Goal: Task Accomplishment & Management: Use online tool/utility

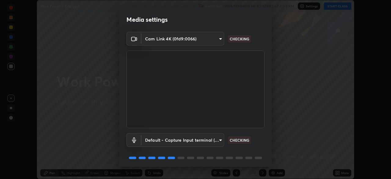
scroll to position [22, 0]
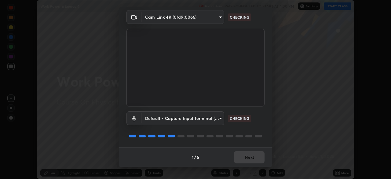
click at [245, 159] on div "1 / 5 Next" at bounding box center [195, 157] width 153 height 20
click at [246, 157] on div "1 / 5 Next" at bounding box center [195, 157] width 153 height 20
click at [245, 160] on div "1 / 5 Next" at bounding box center [195, 157] width 153 height 20
click at [245, 161] on div "1 / 5 Next" at bounding box center [195, 157] width 153 height 20
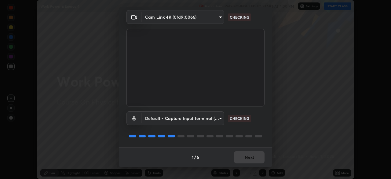
click at [246, 162] on div "1 / 5 Next" at bounding box center [195, 157] width 153 height 20
click at [245, 162] on div "1 / 5 Next" at bounding box center [195, 157] width 153 height 20
click at [246, 163] on div "1 / 5 Next" at bounding box center [195, 157] width 153 height 20
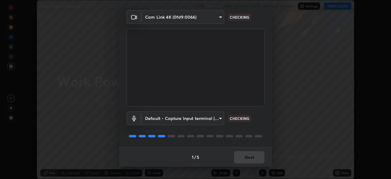
click at [246, 163] on div "1 / 5 Next" at bounding box center [195, 157] width 153 height 20
click at [247, 162] on div "1 / 5 Next" at bounding box center [195, 157] width 153 height 20
click at [249, 160] on div "1 / 5 Next" at bounding box center [195, 157] width 153 height 20
click at [249, 159] on div "1 / 5 Next" at bounding box center [195, 157] width 153 height 20
click at [247, 159] on div "1 / 5 Next" at bounding box center [195, 157] width 153 height 20
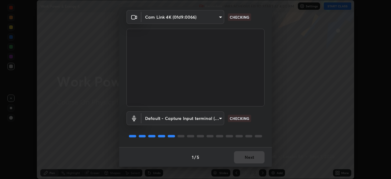
click at [248, 159] on div "1 / 5 Next" at bounding box center [195, 157] width 153 height 20
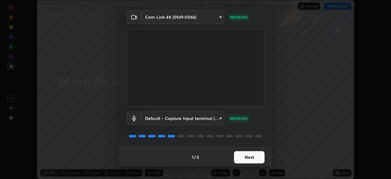
click at [248, 160] on button "Next" at bounding box center [249, 157] width 31 height 12
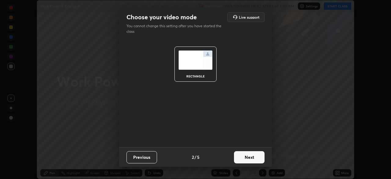
click at [248, 159] on button "Next" at bounding box center [249, 157] width 31 height 12
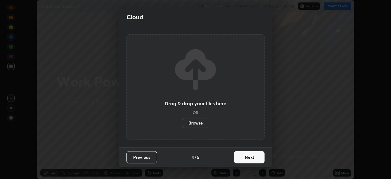
click at [250, 159] on button "Next" at bounding box center [249, 157] width 31 height 12
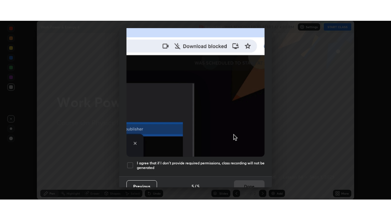
scroll to position [146, 0]
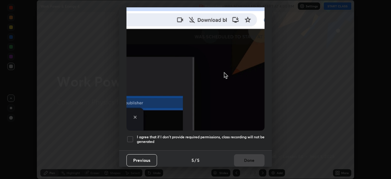
click at [130, 135] on div at bounding box center [129, 138] width 7 height 7
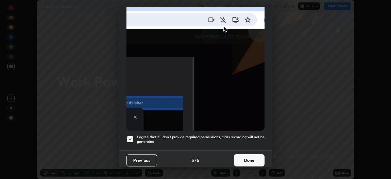
click at [250, 159] on button "Done" at bounding box center [249, 160] width 31 height 12
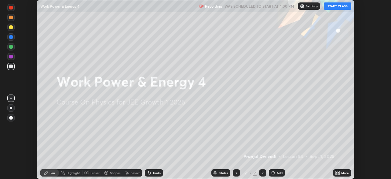
click at [338, 174] on icon at bounding box center [339, 174] width 2 height 2
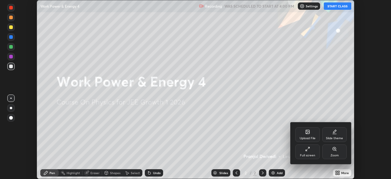
click at [304, 148] on div "Full screen" at bounding box center [307, 151] width 24 height 15
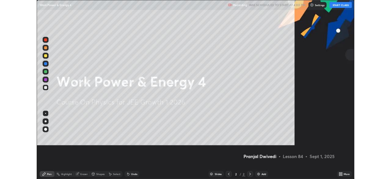
scroll to position [220, 391]
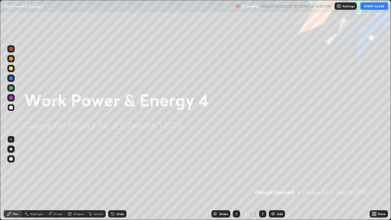
click at [372, 8] on button "START CLASS" at bounding box center [374, 5] width 27 height 7
click at [277, 178] on div "Add" at bounding box center [280, 213] width 6 height 3
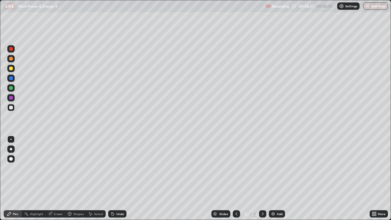
click at [12, 70] on div at bounding box center [11, 69] width 4 height 4
click at [14, 109] on div at bounding box center [10, 107] width 7 height 7
click at [11, 59] on div at bounding box center [11, 59] width 4 height 4
click at [116, 178] on div "Undo" at bounding box center [120, 213] width 8 height 3
click at [70, 178] on icon at bounding box center [70, 215] width 0 height 2
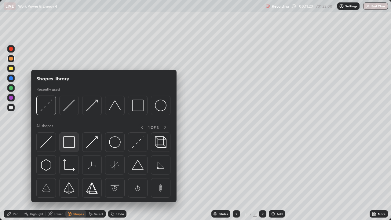
click at [69, 144] on img at bounding box center [69, 142] width 12 height 12
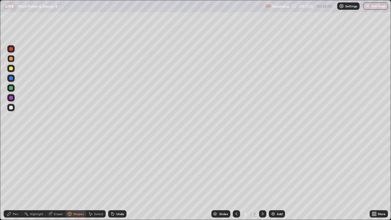
click at [100, 178] on div "Select" at bounding box center [96, 213] width 20 height 7
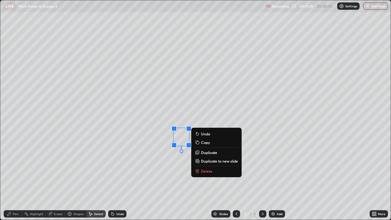
click at [17, 178] on div "Pen" at bounding box center [15, 213] width 5 height 3
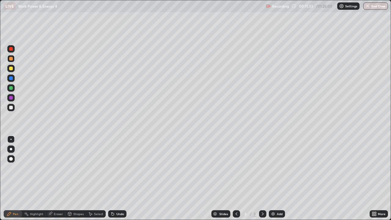
click at [93, 178] on div "Select" at bounding box center [96, 213] width 20 height 7
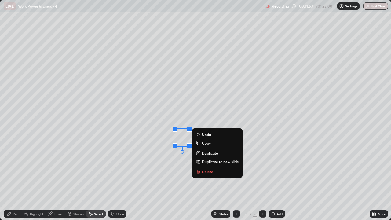
click at [18, 178] on div "Pen" at bounding box center [13, 213] width 18 height 7
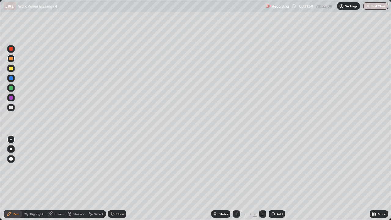
click at [11, 100] on div at bounding box center [10, 97] width 7 height 7
click at [93, 178] on div "Select" at bounding box center [96, 213] width 20 height 7
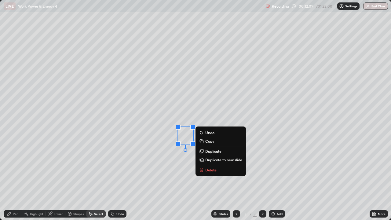
click at [18, 178] on div "Pen" at bounding box center [15, 213] width 5 height 3
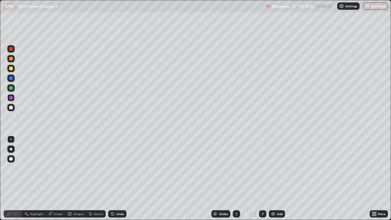
click at [11, 79] on div at bounding box center [11, 78] width 4 height 4
click at [11, 59] on div at bounding box center [11, 59] width 4 height 4
click at [374, 178] on icon at bounding box center [373, 215] width 2 height 2
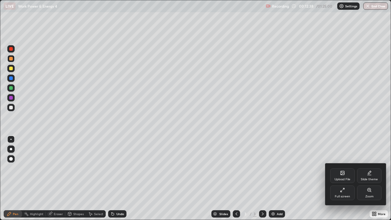
click at [343, 178] on icon at bounding box center [344, 189] width 2 height 2
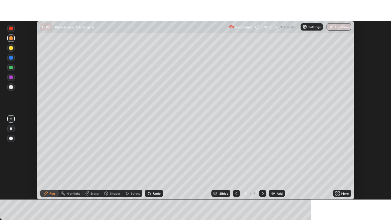
scroll to position [30377, 30164]
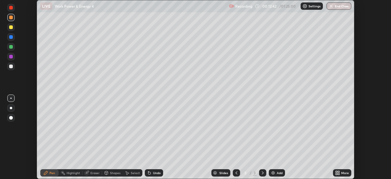
click at [342, 172] on div "More" at bounding box center [345, 172] width 8 height 3
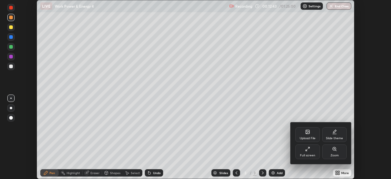
click at [311, 152] on div "Full screen" at bounding box center [307, 151] width 24 height 15
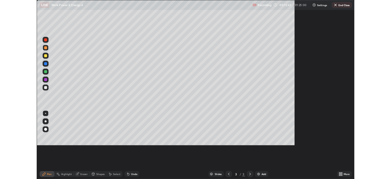
scroll to position [220, 391]
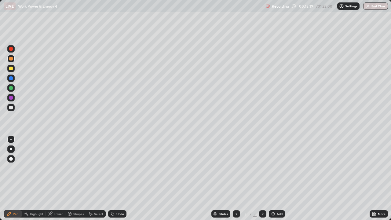
click at [277, 178] on div "Add" at bounding box center [280, 213] width 6 height 3
click at [10, 108] on div at bounding box center [11, 108] width 4 height 4
click at [74, 178] on div "Shapes" at bounding box center [78, 213] width 10 height 3
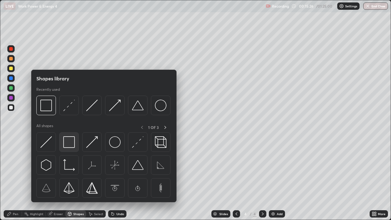
click at [69, 144] on img at bounding box center [69, 142] width 12 height 12
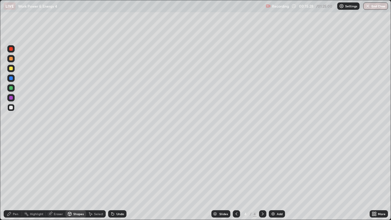
click at [122, 178] on div "Undo" at bounding box center [117, 213] width 18 height 7
click at [96, 178] on div "Select" at bounding box center [98, 213] width 9 height 3
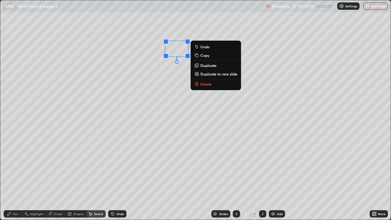
click at [18, 178] on div "Pen" at bounding box center [13, 213] width 18 height 7
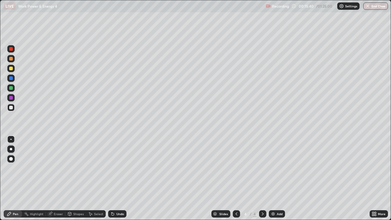
click at [126, 178] on div "Undo" at bounding box center [117, 213] width 18 height 7
click at [121, 178] on div "Undo" at bounding box center [120, 213] width 8 height 3
click at [93, 178] on div "Select" at bounding box center [96, 213] width 20 height 7
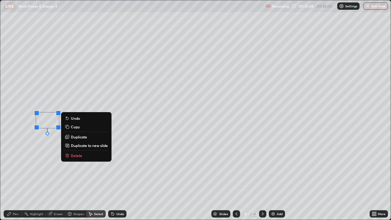
click at [19, 178] on div "Pen" at bounding box center [13, 213] width 18 height 7
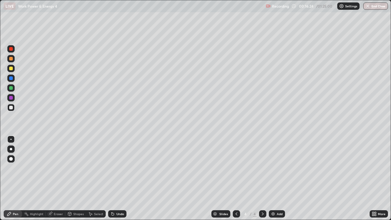
click at [11, 100] on div at bounding box center [10, 97] width 7 height 7
click at [10, 70] on div at bounding box center [11, 69] width 4 height 4
click at [377, 178] on div "More" at bounding box center [379, 213] width 18 height 7
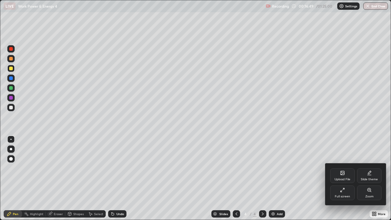
click at [345, 178] on div "Full screen" at bounding box center [342, 192] width 24 height 15
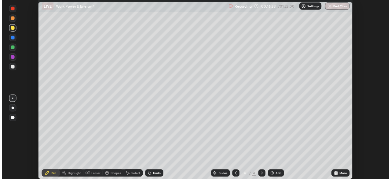
scroll to position [181, 391]
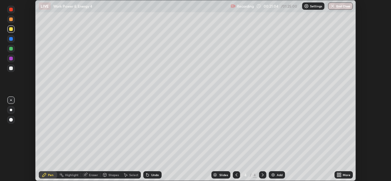
click at [363, 100] on div "Setting up your live class" at bounding box center [195, 90] width 391 height 181
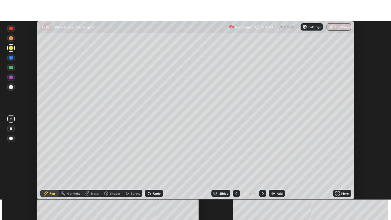
scroll to position [30377, 30164]
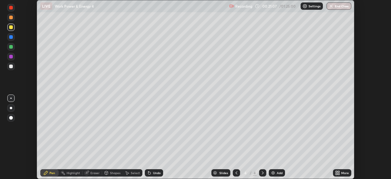
click at [343, 172] on div "More" at bounding box center [345, 172] width 8 height 3
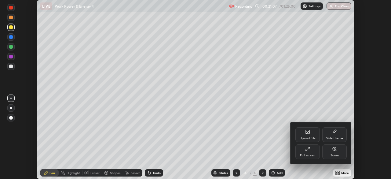
click at [309, 153] on div "Full screen" at bounding box center [307, 151] width 24 height 15
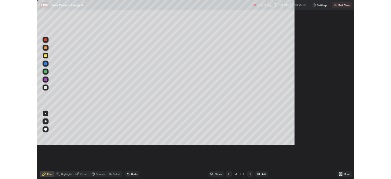
scroll to position [220, 391]
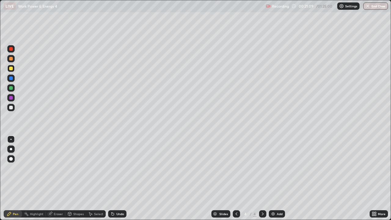
click at [273, 178] on img at bounding box center [273, 213] width 5 height 5
click at [10, 108] on div at bounding box center [11, 108] width 4 height 4
click at [275, 178] on img at bounding box center [273, 213] width 5 height 5
click at [11, 98] on div at bounding box center [11, 98] width 4 height 4
click at [11, 109] on div at bounding box center [11, 108] width 4 height 4
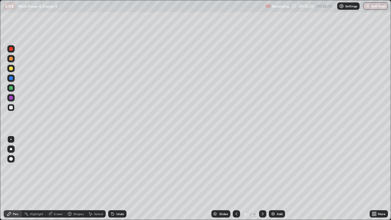
click at [10, 69] on div at bounding box center [11, 69] width 4 height 4
click at [279, 178] on div "Add" at bounding box center [280, 213] width 6 height 3
click at [11, 107] on div at bounding box center [11, 108] width 4 height 4
click at [119, 178] on div "Undo" at bounding box center [120, 213] width 8 height 3
click at [12, 70] on div at bounding box center [11, 69] width 4 height 4
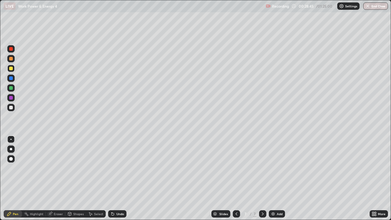
click at [119, 178] on div "Undo" at bounding box center [120, 213] width 8 height 3
click at [60, 178] on div "Eraser" at bounding box center [58, 213] width 9 height 3
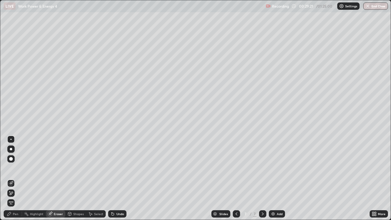
click at [17, 178] on div "Pen" at bounding box center [15, 213] width 5 height 3
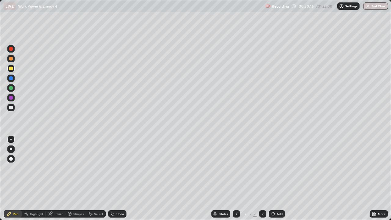
click at [14, 108] on div at bounding box center [10, 107] width 7 height 7
click at [96, 178] on div "Select" at bounding box center [98, 213] width 9 height 3
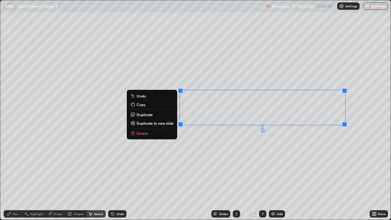
click at [162, 123] on p "Duplicate to new slide" at bounding box center [155, 123] width 37 height 5
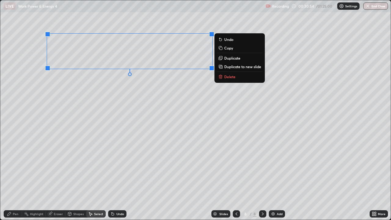
click at [10, 178] on icon at bounding box center [9, 213] width 5 height 5
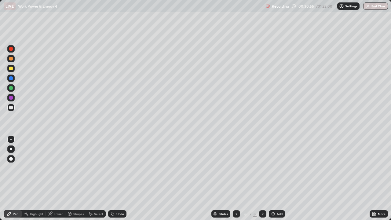
click at [11, 99] on div at bounding box center [11, 98] width 4 height 4
click at [13, 107] on div at bounding box center [10, 107] width 7 height 7
click at [121, 178] on div "Undo" at bounding box center [120, 213] width 8 height 3
click at [120, 178] on div "Undo" at bounding box center [117, 213] width 18 height 7
click at [11, 88] on div at bounding box center [11, 88] width 4 height 4
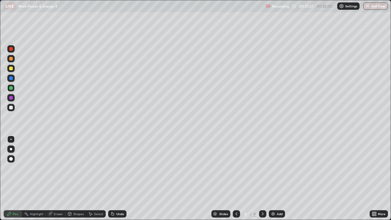
click at [12, 108] on div at bounding box center [11, 108] width 4 height 4
click at [92, 178] on icon at bounding box center [90, 213] width 5 height 5
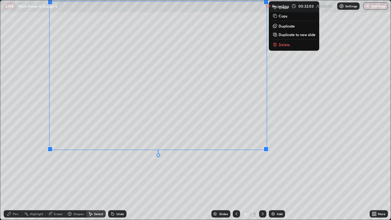
click at [19, 178] on div "Pen" at bounding box center [13, 213] width 18 height 7
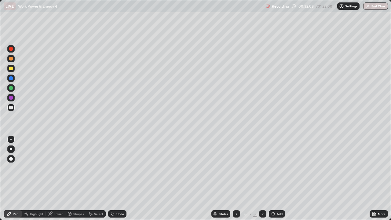
click at [117, 178] on div "Undo" at bounding box center [120, 213] width 8 height 3
click at [57, 178] on div "Eraser" at bounding box center [58, 213] width 9 height 3
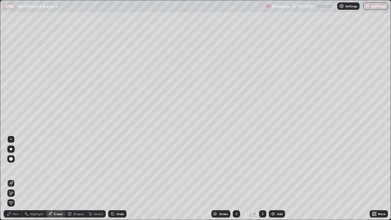
click at [15, 178] on div "Pen" at bounding box center [15, 213] width 5 height 3
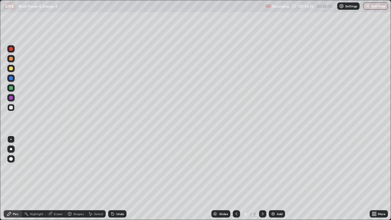
click at [235, 178] on icon at bounding box center [236, 213] width 5 height 5
click at [274, 178] on img at bounding box center [273, 213] width 5 height 5
click at [12, 71] on div at bounding box center [10, 68] width 7 height 7
click at [376, 178] on icon at bounding box center [374, 213] width 5 height 5
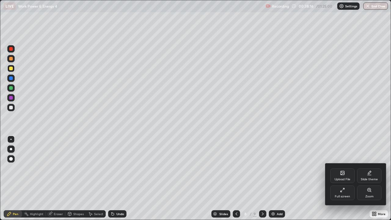
click at [343, 178] on div "Full screen" at bounding box center [342, 196] width 15 height 3
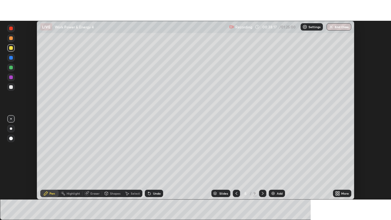
scroll to position [30377, 30164]
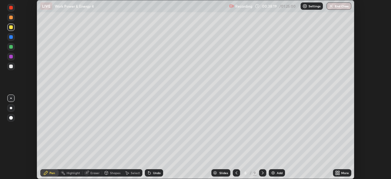
click at [342, 173] on div "More" at bounding box center [345, 172] width 8 height 3
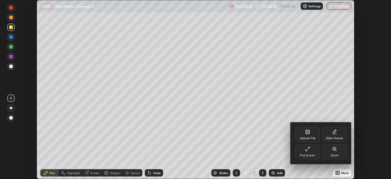
click at [310, 153] on div "Full screen" at bounding box center [307, 151] width 24 height 15
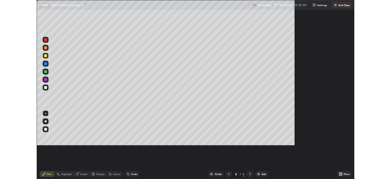
scroll to position [220, 391]
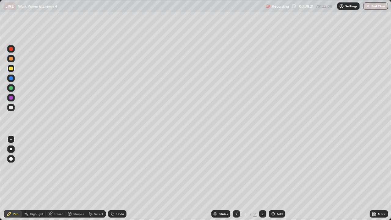
click at [375, 178] on icon at bounding box center [376, 213] width 2 height 2
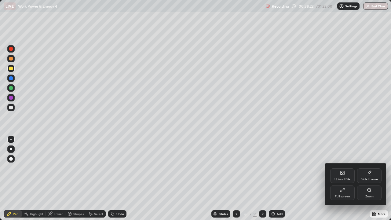
click at [343, 178] on div "Full screen" at bounding box center [342, 192] width 24 height 15
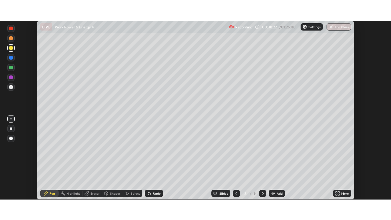
scroll to position [30377, 30164]
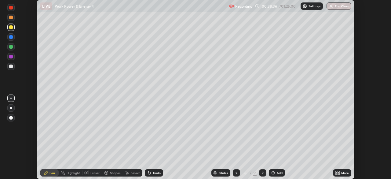
click at [338, 172] on icon at bounding box center [339, 172] width 2 height 2
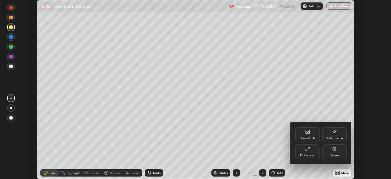
click at [308, 156] on div "Full screen" at bounding box center [307, 155] width 15 height 3
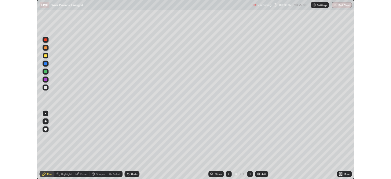
scroll to position [220, 391]
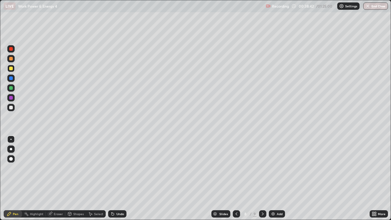
click at [13, 90] on div at bounding box center [10, 87] width 7 height 7
click at [11, 70] on div at bounding box center [11, 69] width 4 height 4
click at [13, 107] on div at bounding box center [11, 108] width 4 height 4
click at [278, 178] on div "Add" at bounding box center [280, 213] width 6 height 3
click at [275, 178] on div "Add" at bounding box center [277, 213] width 16 height 7
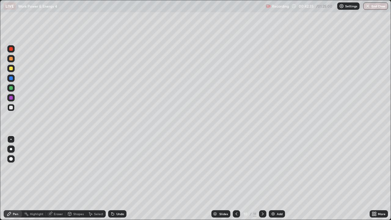
click at [11, 99] on div at bounding box center [11, 98] width 4 height 4
click at [11, 69] on div at bounding box center [11, 69] width 4 height 4
click at [11, 71] on div at bounding box center [10, 68] width 7 height 7
click at [9, 108] on div at bounding box center [11, 108] width 4 height 4
click at [118, 178] on div "Undo" at bounding box center [120, 213] width 8 height 3
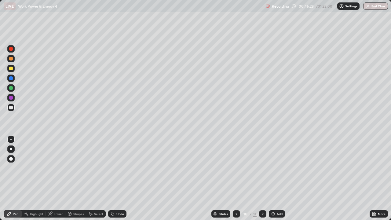
click at [275, 178] on div "Add" at bounding box center [277, 213] width 16 height 7
click at [79, 178] on div "Shapes" at bounding box center [78, 213] width 10 height 3
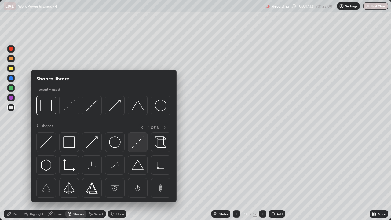
click at [139, 142] on img at bounding box center [138, 142] width 12 height 12
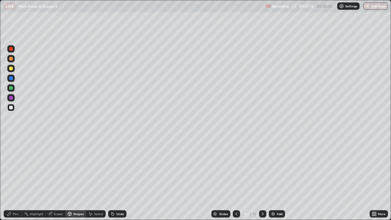
click at [75, 178] on div "Shapes" at bounding box center [78, 213] width 10 height 3
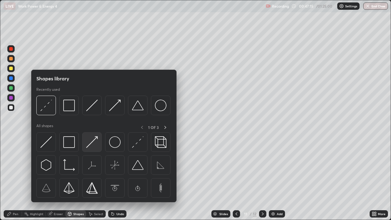
click at [91, 144] on img at bounding box center [92, 142] width 12 height 12
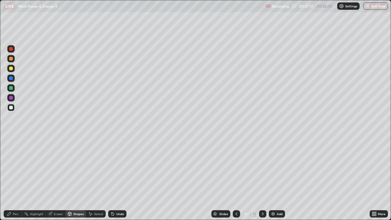
click at [15, 178] on div "Pen" at bounding box center [15, 213] width 5 height 3
click at [9, 77] on div at bounding box center [11, 78] width 4 height 4
click at [119, 178] on div "Undo" at bounding box center [117, 213] width 18 height 7
click at [120, 178] on div "Undo" at bounding box center [117, 213] width 18 height 7
click at [13, 96] on div at bounding box center [10, 97] width 7 height 7
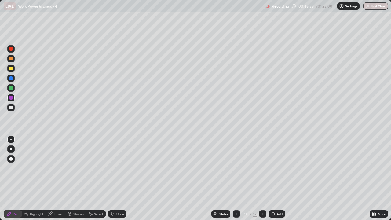
click at [115, 178] on div "Undo" at bounding box center [117, 213] width 18 height 7
click at [114, 178] on icon at bounding box center [112, 213] width 5 height 5
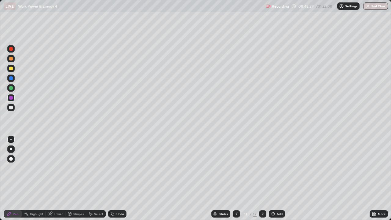
click at [112, 178] on icon at bounding box center [113, 214] width 2 height 2
click at [279, 178] on div "Add" at bounding box center [280, 213] width 6 height 3
click at [75, 178] on div "Shapes" at bounding box center [78, 213] width 10 height 3
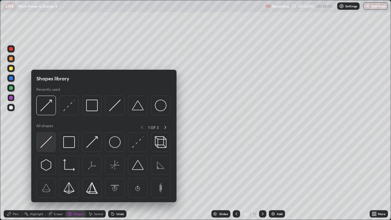
click at [46, 146] on img at bounding box center [46, 142] width 12 height 12
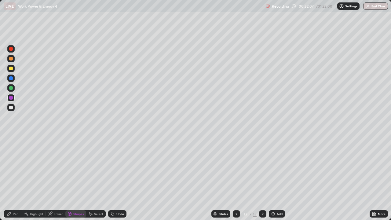
click at [118, 178] on div "Undo" at bounding box center [120, 213] width 8 height 3
click at [11, 178] on icon at bounding box center [9, 213] width 5 height 5
click at [11, 68] on div at bounding box center [11, 69] width 4 height 4
click at [118, 178] on div "Undo" at bounding box center [120, 213] width 8 height 3
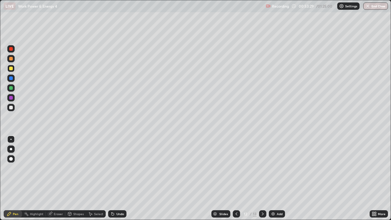
click at [117, 178] on div "Undo" at bounding box center [120, 213] width 8 height 3
click at [116, 178] on div "Undo" at bounding box center [120, 213] width 8 height 3
click at [95, 178] on div "Select" at bounding box center [98, 213] width 9 height 3
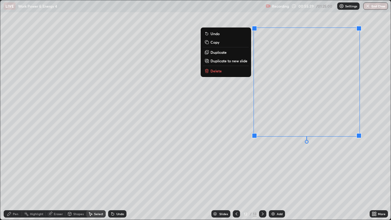
click at [237, 62] on p "Duplicate to new slide" at bounding box center [229, 60] width 37 height 5
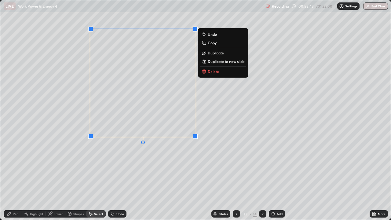
click at [17, 178] on div "Pen" at bounding box center [15, 213] width 5 height 3
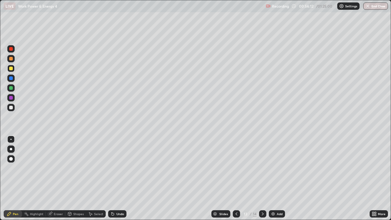
click at [121, 178] on div "Undo" at bounding box center [117, 213] width 18 height 7
click at [122, 178] on div "Undo" at bounding box center [117, 213] width 18 height 7
click at [121, 178] on div "Undo" at bounding box center [117, 213] width 18 height 7
click at [121, 178] on div "Undo" at bounding box center [120, 213] width 8 height 3
click at [10, 108] on div at bounding box center [11, 108] width 4 height 4
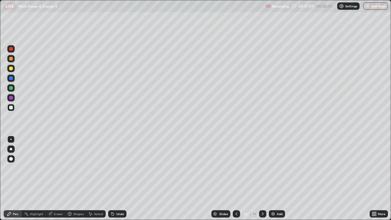
click at [373, 178] on icon at bounding box center [373, 213] width 2 height 2
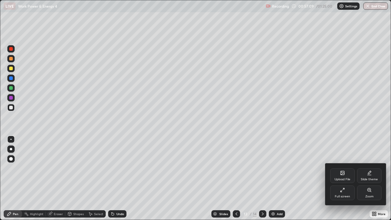
click at [337, 178] on div "Full screen" at bounding box center [342, 192] width 24 height 15
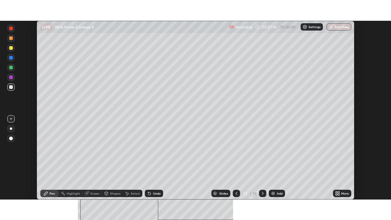
scroll to position [30377, 30164]
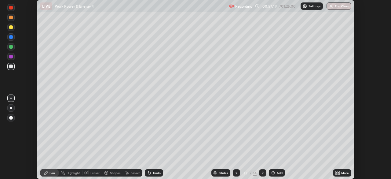
click at [152, 171] on div "Undo" at bounding box center [154, 172] width 18 height 7
click at [131, 173] on div "Select" at bounding box center [135, 172] width 9 height 3
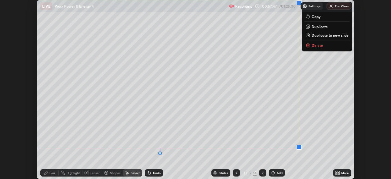
click at [55, 173] on div "Pen" at bounding box center [51, 172] width 5 height 3
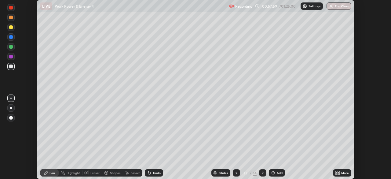
click at [347, 173] on div "More" at bounding box center [345, 172] width 8 height 3
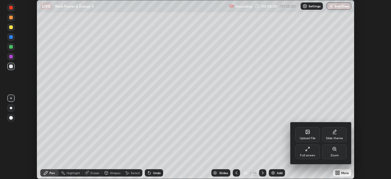
click at [311, 152] on div "Full screen" at bounding box center [307, 151] width 24 height 15
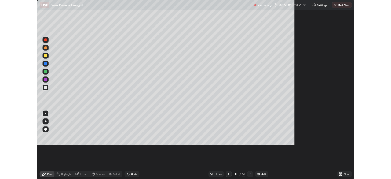
scroll to position [220, 391]
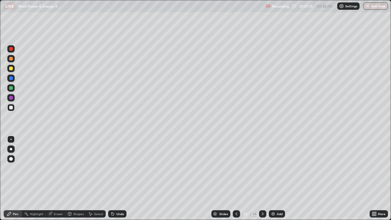
click at [279, 178] on div "Add" at bounding box center [280, 213] width 6 height 3
click at [13, 69] on div at bounding box center [10, 68] width 7 height 7
click at [75, 178] on div "Shapes" at bounding box center [75, 213] width 21 height 7
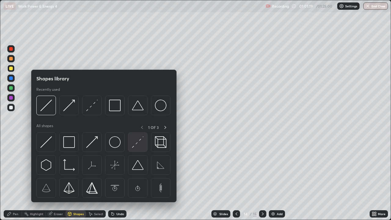
click at [133, 144] on img at bounding box center [138, 142] width 12 height 12
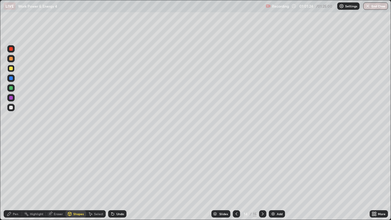
click at [115, 178] on div "Undo" at bounding box center [117, 213] width 18 height 7
click at [16, 178] on div "Pen" at bounding box center [15, 213] width 5 height 3
click at [11, 107] on div at bounding box center [11, 108] width 4 height 4
click at [69, 178] on icon at bounding box center [69, 213] width 3 height 1
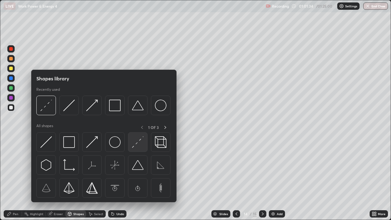
click at [135, 143] on img at bounding box center [138, 142] width 12 height 12
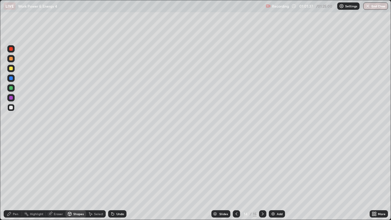
click at [19, 178] on div "Pen" at bounding box center [13, 213] width 18 height 7
click at [10, 69] on div at bounding box center [11, 69] width 4 height 4
click at [16, 178] on div "Pen" at bounding box center [15, 213] width 5 height 3
click at [10, 108] on div at bounding box center [11, 108] width 4 height 4
click at [11, 149] on div at bounding box center [11, 149] width 2 height 2
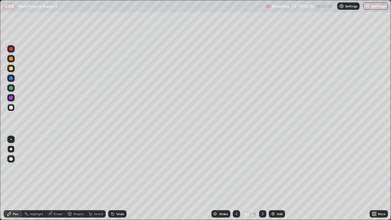
click at [11, 139] on div at bounding box center [10, 139] width 1 height 1
click at [277, 178] on div "Add" at bounding box center [280, 213] width 6 height 3
click at [11, 60] on div at bounding box center [11, 59] width 4 height 4
click at [9, 109] on div at bounding box center [10, 107] width 7 height 7
click at [11, 77] on div at bounding box center [11, 78] width 4 height 4
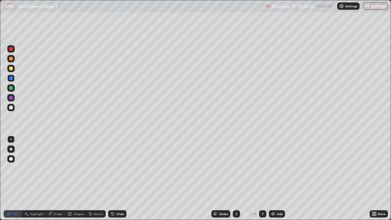
click at [13, 69] on div at bounding box center [10, 68] width 7 height 7
click at [119, 178] on div "Undo" at bounding box center [120, 213] width 8 height 3
click at [117, 178] on div "Undo" at bounding box center [120, 213] width 8 height 3
click at [117, 178] on div "Undo" at bounding box center [117, 213] width 18 height 7
click at [116, 178] on div "Undo" at bounding box center [117, 213] width 18 height 7
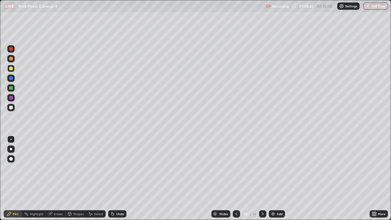
click at [116, 178] on div "Undo" at bounding box center [117, 213] width 18 height 7
click at [114, 178] on div "Undo" at bounding box center [117, 213] width 18 height 7
click at [116, 178] on div "Undo" at bounding box center [120, 213] width 8 height 3
click at [114, 178] on icon at bounding box center [112, 213] width 5 height 5
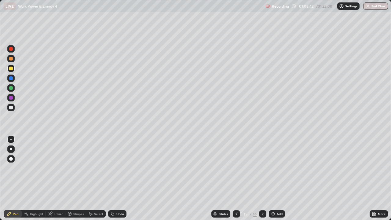
click at [114, 178] on icon at bounding box center [112, 213] width 5 height 5
click at [112, 178] on icon at bounding box center [113, 214] width 2 height 2
click at [111, 178] on div "Undo" at bounding box center [117, 213] width 18 height 7
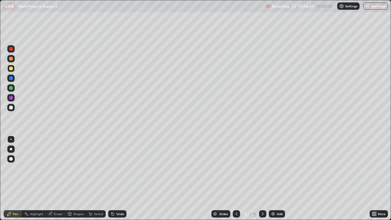
click at [112, 178] on icon at bounding box center [113, 214] width 2 height 2
click at [280, 178] on div "Add" at bounding box center [277, 213] width 16 height 7
click at [77, 178] on div "Shapes" at bounding box center [78, 213] width 10 height 3
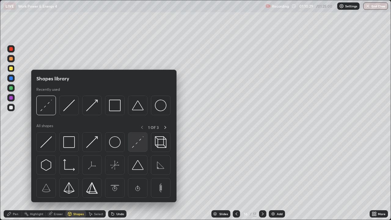
click at [137, 147] on img at bounding box center [138, 142] width 12 height 12
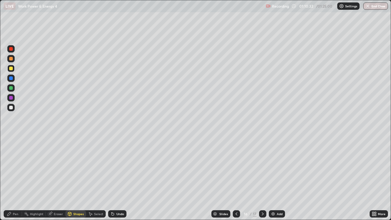
click at [18, 178] on div "Pen" at bounding box center [13, 213] width 18 height 7
click at [11, 79] on div at bounding box center [11, 78] width 4 height 4
click at [9, 69] on div at bounding box center [11, 69] width 4 height 4
click at [117, 178] on div "Undo" at bounding box center [120, 213] width 8 height 3
click at [118, 178] on div "Undo" at bounding box center [117, 213] width 18 height 7
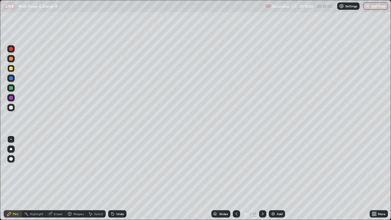
click at [275, 178] on div "Add" at bounding box center [277, 213] width 16 height 7
click at [75, 178] on div "Shapes" at bounding box center [75, 213] width 21 height 7
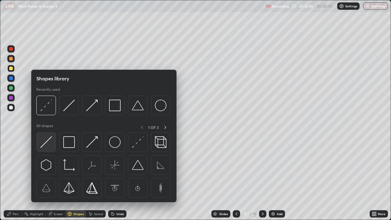
click at [52, 141] on div at bounding box center [46, 142] width 20 height 20
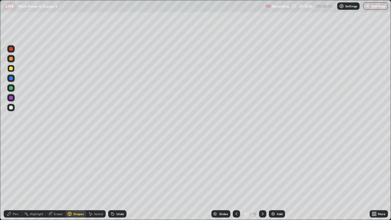
click at [77, 178] on div "Shapes" at bounding box center [78, 213] width 10 height 3
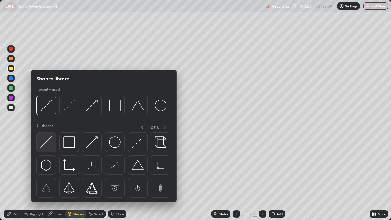
click at [49, 148] on img at bounding box center [46, 142] width 12 height 12
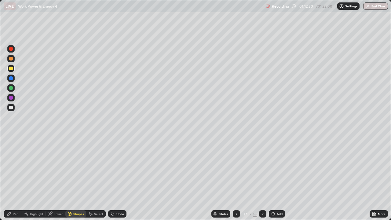
click at [117, 178] on div "Undo" at bounding box center [120, 213] width 8 height 3
click at [16, 178] on div "Pen" at bounding box center [15, 213] width 5 height 3
click at [119, 178] on div "Undo" at bounding box center [117, 213] width 18 height 7
click at [71, 178] on icon at bounding box center [69, 213] width 5 height 5
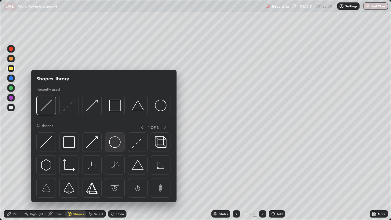
click at [115, 143] on img at bounding box center [115, 142] width 12 height 12
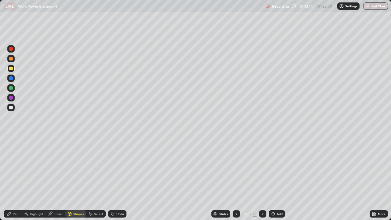
click at [16, 178] on div "Pen" at bounding box center [15, 213] width 5 height 3
click at [11, 109] on div at bounding box center [11, 108] width 4 height 4
click at [377, 178] on div "More" at bounding box center [379, 213] width 18 height 7
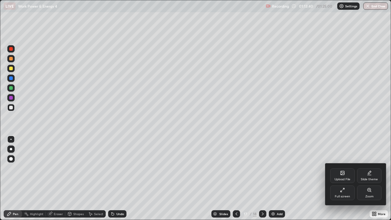
click at [368, 178] on div "Zoom" at bounding box center [369, 192] width 24 height 15
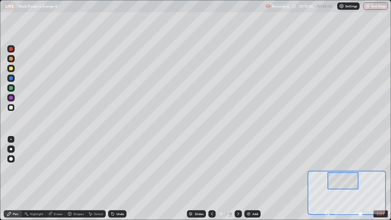
click at [75, 178] on div "Shapes" at bounding box center [78, 213] width 10 height 3
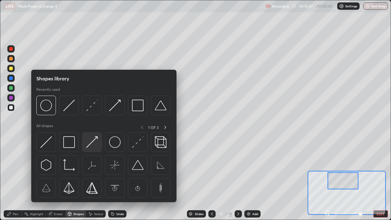
click at [91, 144] on img at bounding box center [92, 142] width 12 height 12
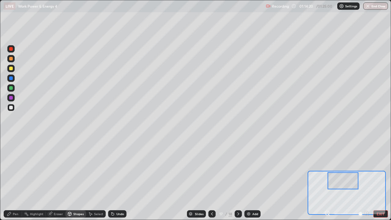
click at [18, 178] on div "Pen" at bounding box center [15, 213] width 5 height 3
click at [10, 99] on div at bounding box center [11, 98] width 4 height 4
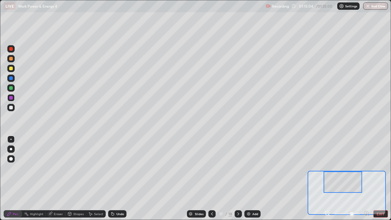
click at [380, 178] on button "EXIT" at bounding box center [380, 213] width 15 height 7
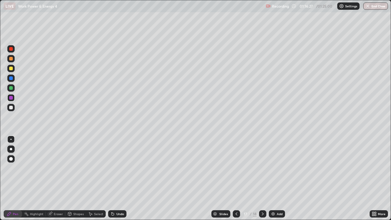
click at [10, 86] on div at bounding box center [11, 88] width 4 height 4
click at [11, 108] on div at bounding box center [11, 108] width 4 height 4
click at [11, 149] on div at bounding box center [11, 149] width 2 height 2
click at [378, 7] on button "End Class" at bounding box center [376, 5] width 24 height 7
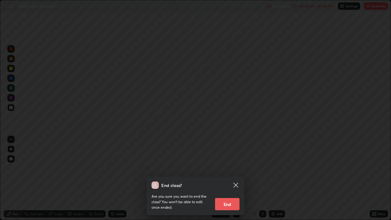
click at [232, 178] on button "End" at bounding box center [227, 204] width 24 height 12
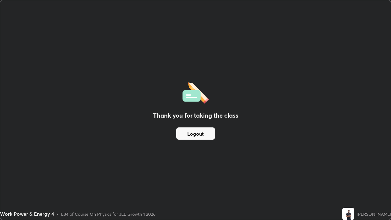
click at [179, 163] on div "Thank you for taking the class Logout" at bounding box center [195, 109] width 390 height 219
click at [196, 133] on button "Logout" at bounding box center [195, 133] width 39 height 12
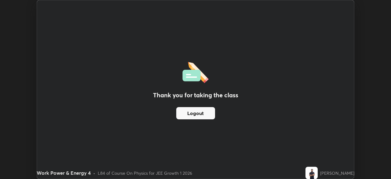
scroll to position [30377, 30164]
click at [361, 91] on div "Thank you for taking the class Logout Setting up your live class" at bounding box center [195, 89] width 391 height 179
